Goal: Transaction & Acquisition: Download file/media

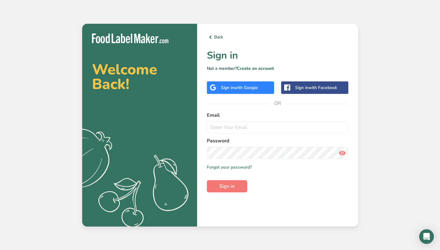
click at [234, 136] on form "Email Password Remember me Forgot your password? Sign in" at bounding box center [277, 152] width 141 height 81
click at [239, 87] on span "with Google" at bounding box center [246, 88] width 24 height 6
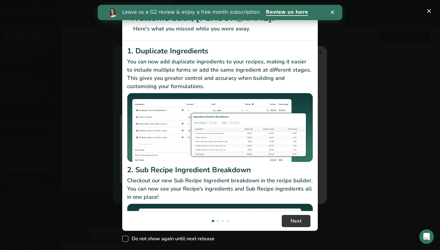
click at [127, 240] on span "New Features" at bounding box center [125, 239] width 6 height 6
click at [126, 240] on input "Do not show again until next release" at bounding box center [124, 239] width 4 height 4
click at [125, 240] on span "New Features" at bounding box center [125, 239] width 6 height 6
click at [125, 240] on input "Do not show again until next release" at bounding box center [124, 239] width 4 height 4
checkbox input "false"
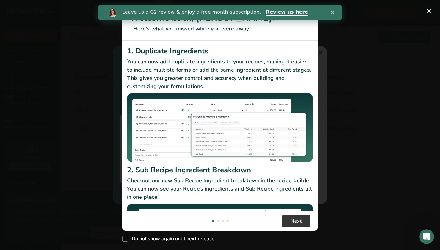
click at [335, 14] on div "Leave us a G2 review & enjoy a free month subscription. Review us here" at bounding box center [220, 12] width 244 height 10
click at [334, 13] on div "Close" at bounding box center [333, 12] width 6 height 4
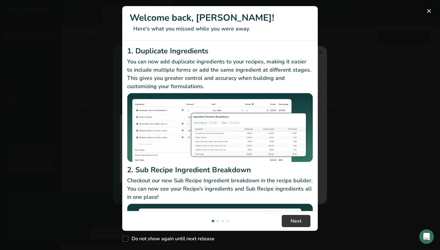
click at [432, 12] on button "New Features" at bounding box center [429, 11] width 10 height 10
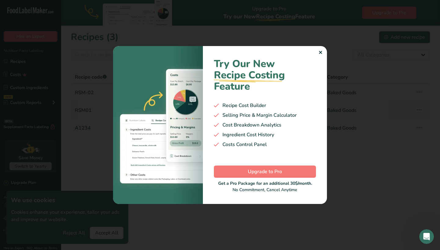
click at [319, 56] on div "✕" at bounding box center [320, 52] width 4 height 7
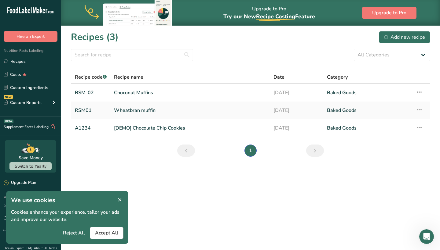
click at [101, 235] on span "Accept All" at bounding box center [106, 233] width 23 height 7
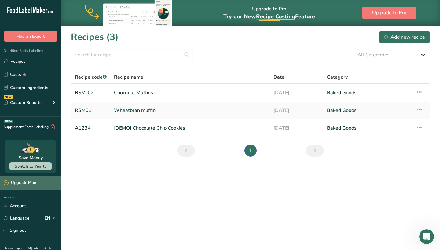
click at [20, 183] on div "Upgrade Plan" at bounding box center [20, 183] width 32 height 6
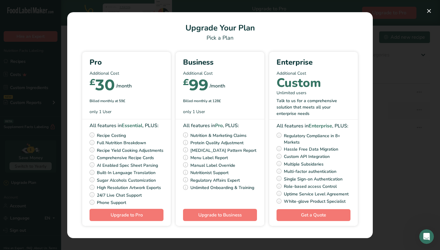
click at [394, 120] on div "Pick Your Pricing Plan Modal" at bounding box center [220, 125] width 440 height 250
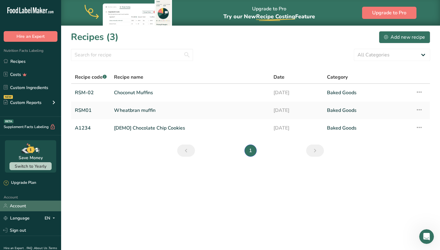
click at [43, 205] on link "Account" at bounding box center [30, 206] width 61 height 11
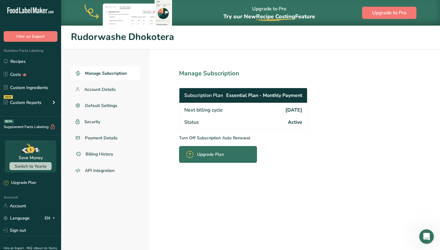
click at [213, 137] on p "Turn Off Subscription Auto Renewal" at bounding box center [256, 138] width 155 height 6
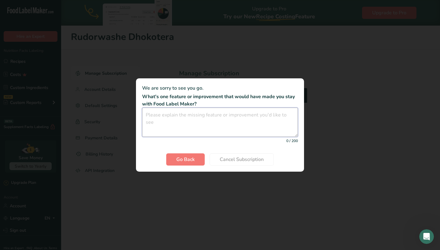
click at [188, 120] on textarea "Cancel subscription modal" at bounding box center [220, 122] width 156 height 29
type textarea "Features are okay. Just expensive"
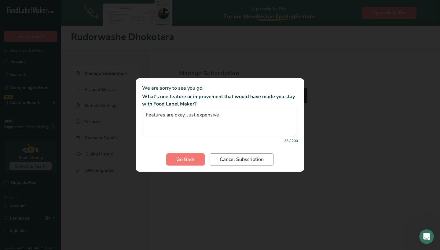
click at [223, 158] on span "Cancel Subscription" at bounding box center [241, 159] width 44 height 7
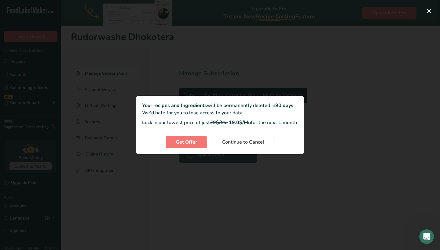
click at [182, 172] on div "Cancel subscription modal" at bounding box center [220, 125] width 440 height 250
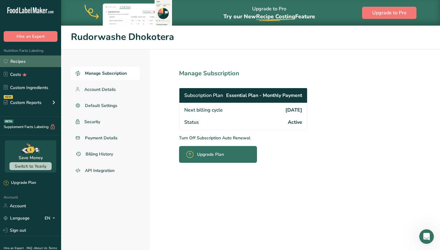
click at [20, 61] on link "Recipes" at bounding box center [30, 62] width 61 height 12
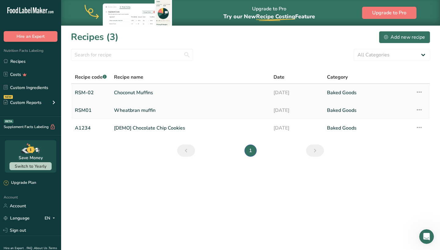
click at [419, 91] on icon at bounding box center [418, 92] width 7 height 11
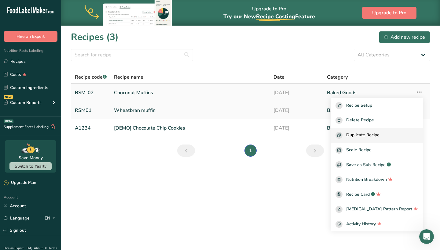
click at [379, 132] on span "Duplicate Recipe" at bounding box center [362, 135] width 33 height 7
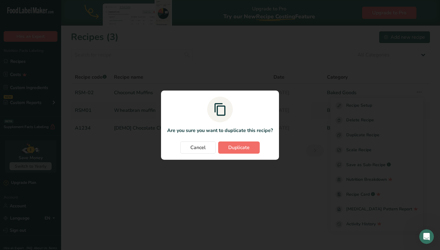
click at [247, 149] on span "Duplicate" at bounding box center [238, 147] width 21 height 7
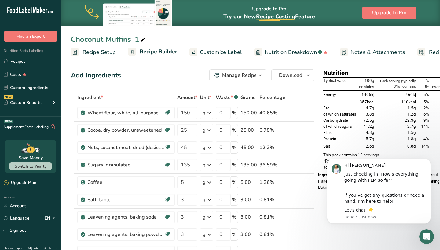
click at [142, 38] on icon at bounding box center [142, 40] width 5 height 9
type input "Choconut Muffins_reduced sugar"
click at [190, 166] on input "135" at bounding box center [187, 165] width 20 height 12
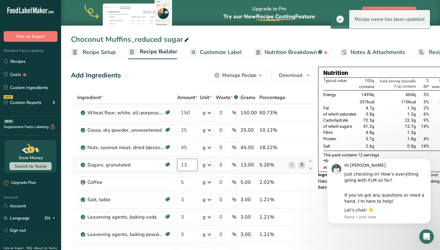
type input "1"
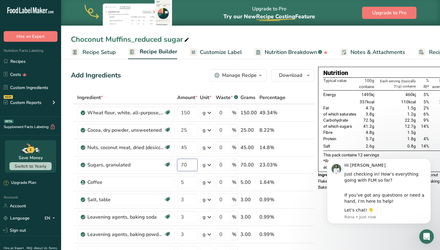
type input "70"
click at [180, 78] on div "Add Ingredients Manage Recipe Delete Recipe Duplicate Recipe Scale Recipe Save …" at bounding box center [192, 75] width 243 height 12
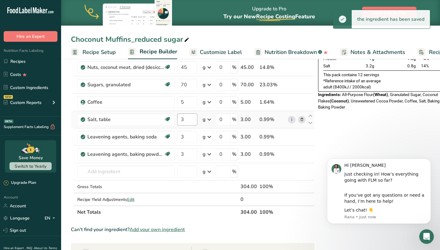
scroll to position [80, 0]
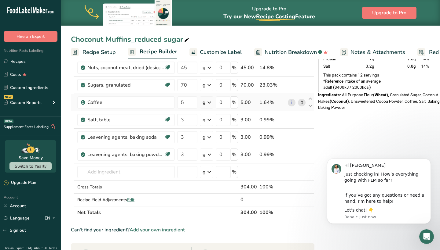
click at [200, 103] on div "g" at bounding box center [206, 102] width 13 height 12
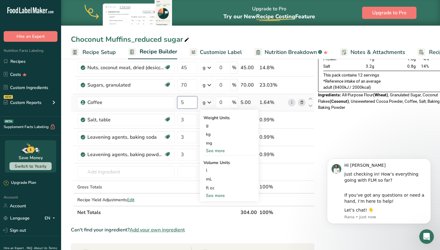
click at [196, 103] on input "5" at bounding box center [187, 102] width 20 height 12
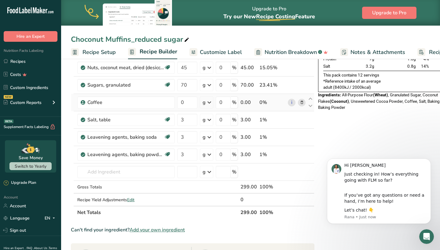
click at [299, 101] on div "Ingredient * Amount * Unit * Waste * .a-a{fill:#347362;}.b-a{fill:#fff;} Grams …" at bounding box center [192, 115] width 243 height 208
click at [299, 103] on icon at bounding box center [301, 103] width 4 height 6
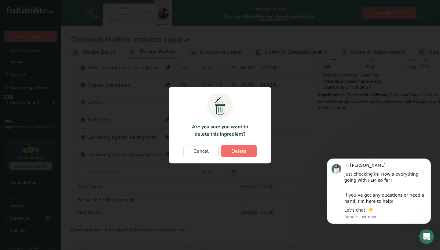
click at [248, 149] on button "Delete" at bounding box center [238, 151] width 35 height 12
type input "3"
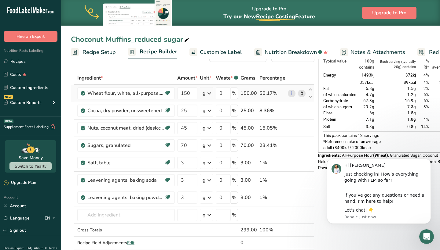
scroll to position [23, 0]
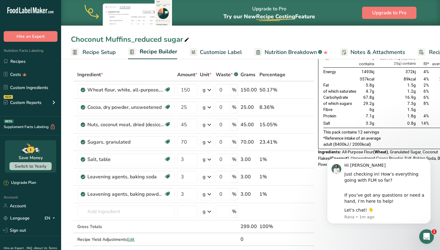
click at [319, 228] on html "Hi Rudorwashe Just checking in! How’s everything going with FLM so far? If you’…" at bounding box center [378, 192] width 122 height 83
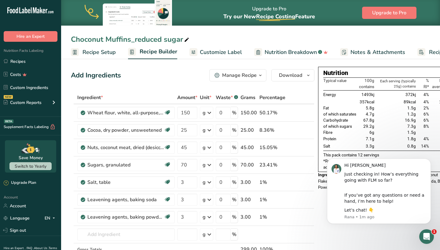
scroll to position [0, 0]
click at [429, 161] on icon "Dismiss notification" at bounding box center [428, 160] width 3 height 3
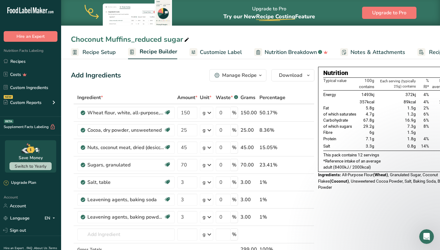
click at [211, 49] on span "Customize Label" at bounding box center [221, 52] width 42 height 8
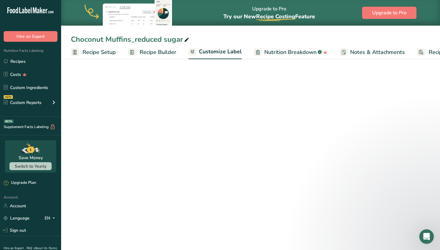
scroll to position [0, 42]
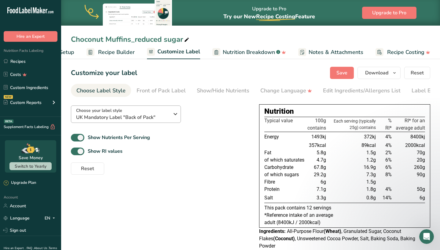
click at [144, 119] on span "UK Mandatory Label "Back of Pack"" at bounding box center [122, 117] width 93 height 7
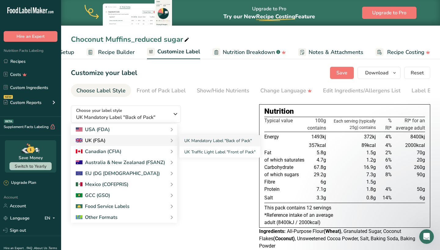
click at [141, 140] on div "UK (FSA)" at bounding box center [124, 140] width 96 height 7
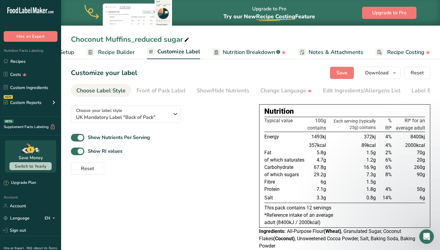
click at [436, 106] on section "Customize your label Save Download Choose what to show on your downloaded label…" at bounding box center [250, 160] width 379 height 206
click at [341, 77] on button "Save" at bounding box center [342, 73] width 24 height 12
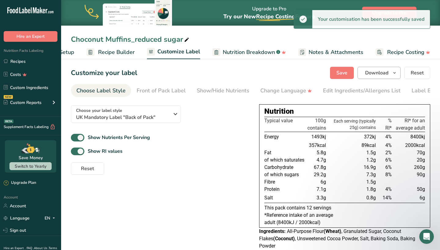
click at [382, 72] on span "Download" at bounding box center [376, 72] width 23 height 7
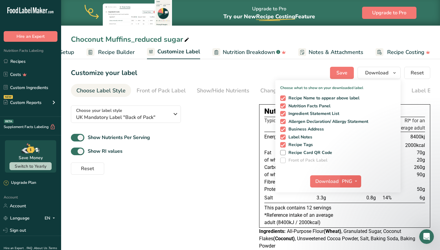
click at [342, 181] on span "PNG" at bounding box center [347, 181] width 10 height 7
click at [353, 224] on link "PDF" at bounding box center [351, 224] width 20 height 10
click at [333, 181] on span "Download" at bounding box center [326, 181] width 23 height 7
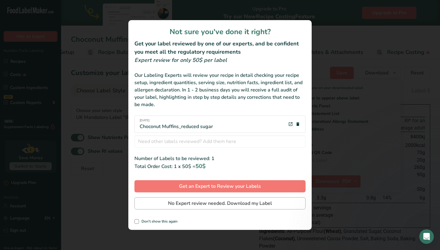
click at [231, 203] on span "No Expert review needed. Download my Label" at bounding box center [220, 203] width 104 height 7
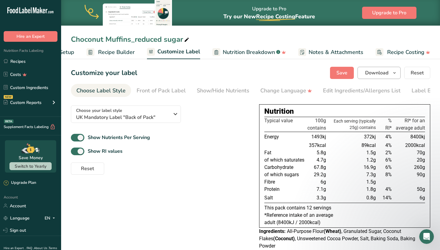
click at [390, 76] on button "Download" at bounding box center [378, 73] width 43 height 12
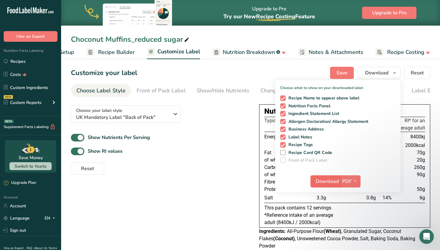
click at [338, 181] on span "Download" at bounding box center [326, 181] width 23 height 7
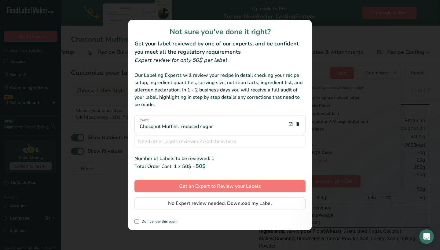
click at [357, 68] on div "review labels modal" at bounding box center [220, 125] width 440 height 250
click at [89, 225] on div "review labels modal" at bounding box center [220, 125] width 440 height 250
click at [324, 25] on div "review labels modal" at bounding box center [220, 125] width 440 height 250
click at [97, 193] on div "review labels modal" at bounding box center [220, 125] width 440 height 250
click at [275, 13] on div "review labels modal" at bounding box center [220, 125] width 440 height 250
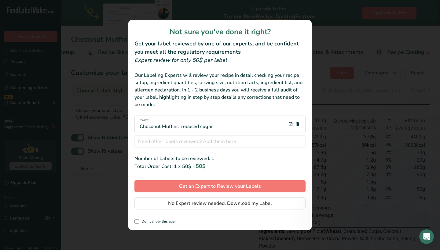
click at [354, 49] on div "review labels modal" at bounding box center [220, 125] width 440 height 250
click at [82, 211] on div "review labels modal" at bounding box center [220, 125] width 440 height 250
click at [382, 50] on div "review labels modal" at bounding box center [220, 125] width 440 height 250
click at [316, 29] on div "review labels modal" at bounding box center [220, 125] width 440 height 250
click at [65, 200] on div "review labels modal" at bounding box center [220, 125] width 440 height 250
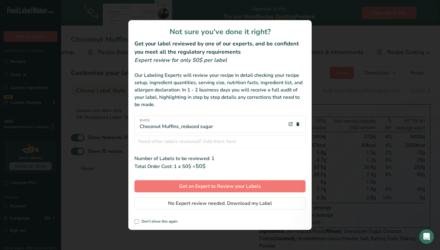
click at [129, 63] on div "Not sure you've done it right? Get your label reviewed by one of our experts, a…" at bounding box center [219, 125] width 183 height 210
click at [145, 209] on button "No Expert review needed. Download my Label" at bounding box center [219, 204] width 171 height 12
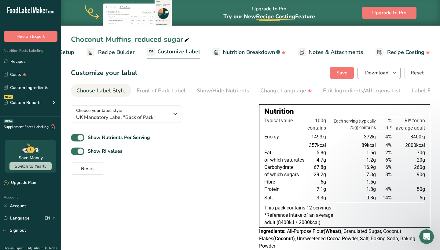
click at [393, 76] on icon "button" at bounding box center [394, 73] width 5 height 8
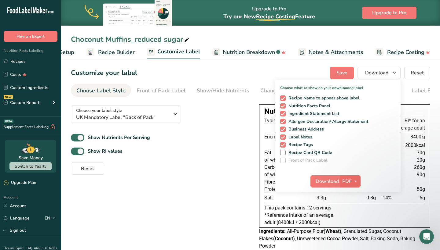
click at [355, 185] on icon "button" at bounding box center [355, 182] width 5 height 8
click at [354, 191] on link "PNG" at bounding box center [351, 194] width 20 height 10
click at [320, 181] on span "Download" at bounding box center [326, 181] width 23 height 7
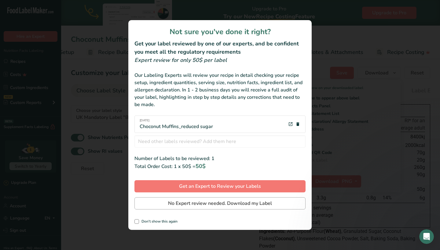
click at [159, 204] on button "No Expert review needed. Download my Label" at bounding box center [219, 204] width 171 height 12
